Goal: Obtain resource: Download file/media

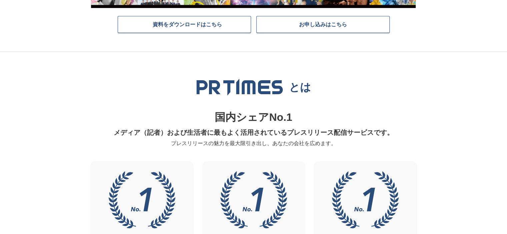
scroll to position [178, 0]
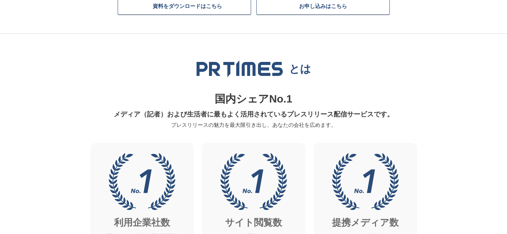
click at [254, 116] on p "メディア（記者）および生活者に最もよく活用されているプレスリリース配信サービスです。" at bounding box center [253, 114] width 319 height 13
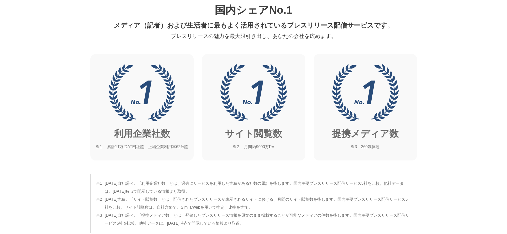
scroll to position [356, 0]
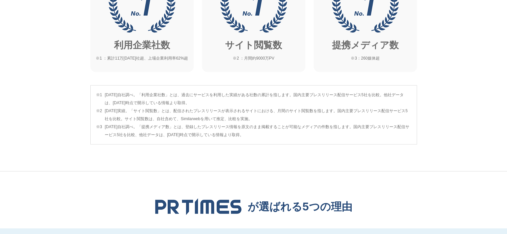
click at [254, 116] on span "[DATE]実績。「サイト閲覧数」とは、配信されたプレスリリースが表示されるサイトにおける、月間のサイト閲覧数を指します。国内主要プレスリリース配信サービス5…" at bounding box center [258, 115] width 307 height 16
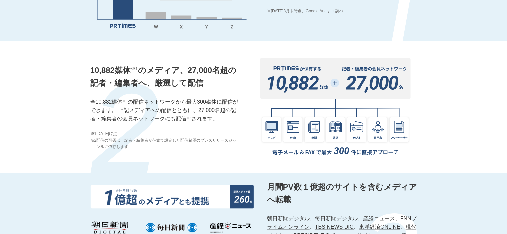
scroll to position [667, 0]
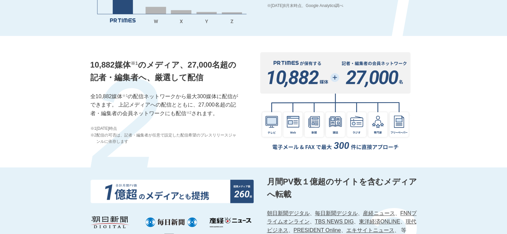
click at [254, 116] on img at bounding box center [335, 102] width 163 height 116
click at [253, 101] on div "10,882媒体 ※1 のメディア、27,000名超の記者・編集者へ、厳選して配信 全10,882媒体 ※1 の配信ネットワークから最大300媒体に配信ができ…" at bounding box center [253, 102] width 327 height 132
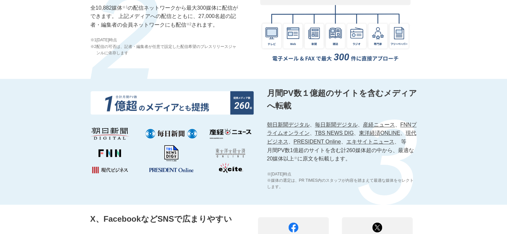
scroll to position [801, 0]
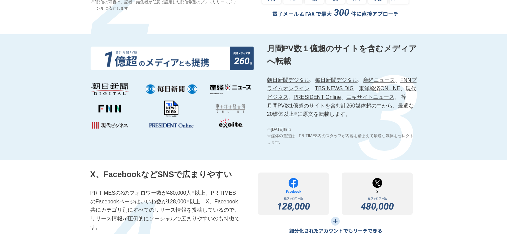
click at [253, 101] on img at bounding box center [171, 87] width 163 height 83
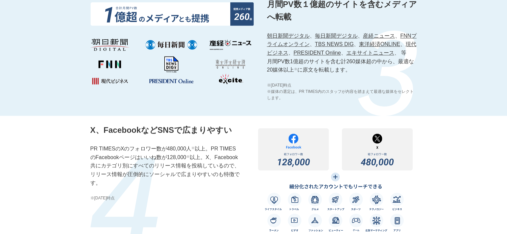
click at [253, 101] on div "月間PV数１億超のサイトを含むメディアへ転載 朝日新聞デジタル 、 毎日新聞デジタル 、 産経ニュース 、 FNNプライムオンライン 、 TBS NEWS D…" at bounding box center [253, 53] width 327 height 126
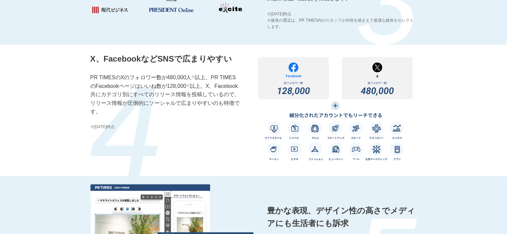
scroll to position [934, 0]
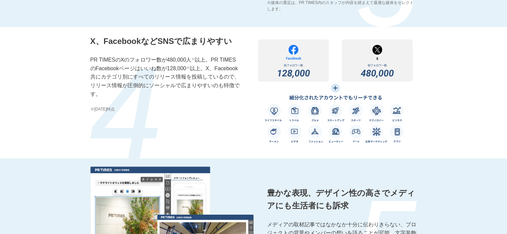
click at [253, 101] on div "X、FacebookなどSNSで広まりやすい PR TIMESのXのフォロワー数が480,000人 ※ 以上。PR TIMESのFacebookページはいいね…" at bounding box center [253, 93] width 327 height 132
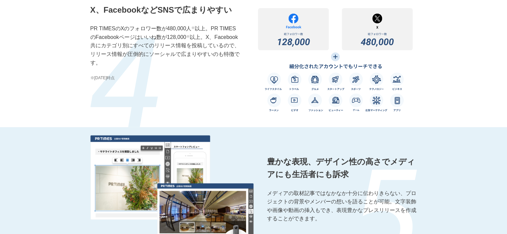
scroll to position [978, 0]
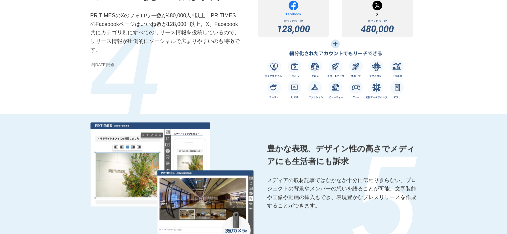
click at [253, 101] on div "X、FacebookなどSNSで広まりやすい PR TIMESのXのフォロワー数が480,000人 ※ 以上。PR TIMESのFacebookページはいいね…" at bounding box center [253, 49] width 327 height 132
click at [262, 110] on div "X、FacebookなどSNSで広まりやすい PR TIMESのXのフォロワー数が480,000人 ※ 以上。PR TIMESのFacebookページはいいね…" at bounding box center [253, 49] width 327 height 132
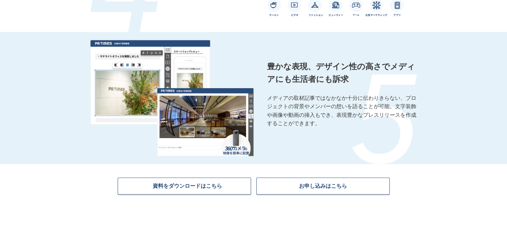
scroll to position [1067, 0]
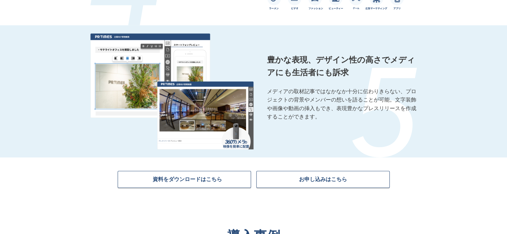
click at [262, 110] on div "豊かな表現、デザイン性の高さでメディアにも生活者にも訴求 メディアの取材記事ではなかなか十分に伝わりきらない、プロジェクトの背景やメンバーの想いを語ることが可…" at bounding box center [253, 91] width 327 height 132
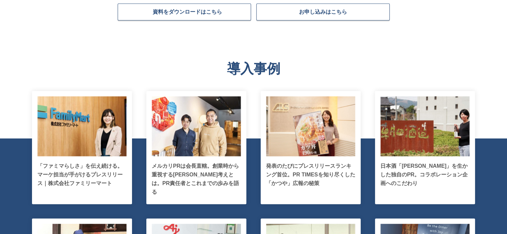
scroll to position [1245, 0]
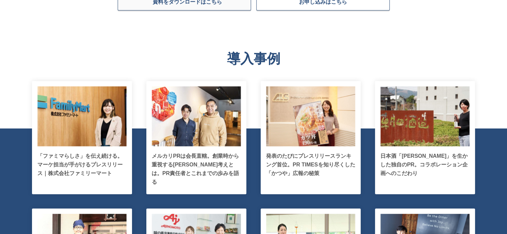
click at [202, 0] on span "資料をダウンロードはこちら" at bounding box center [187, 1] width 69 height 7
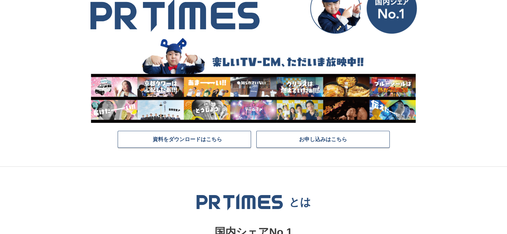
scroll to position [0, 0]
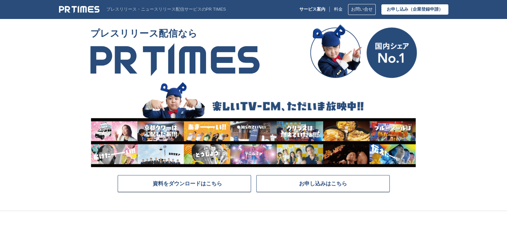
click at [89, 9] on img at bounding box center [79, 9] width 41 height 8
